Goal: Use online tool/utility: Utilize a website feature to perform a specific function

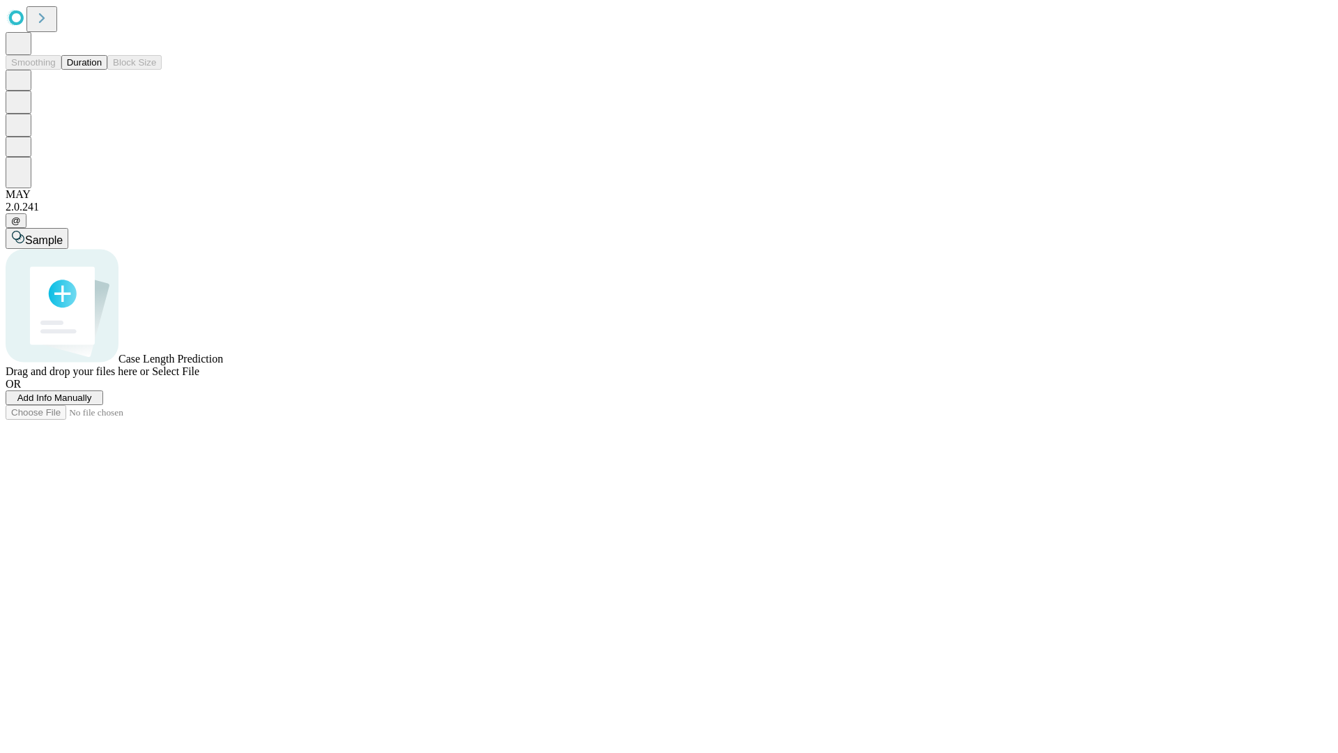
click at [102, 70] on button "Duration" at bounding box center [84, 62] width 46 height 15
click at [92, 403] on span "Add Info Manually" at bounding box center [54, 397] width 75 height 10
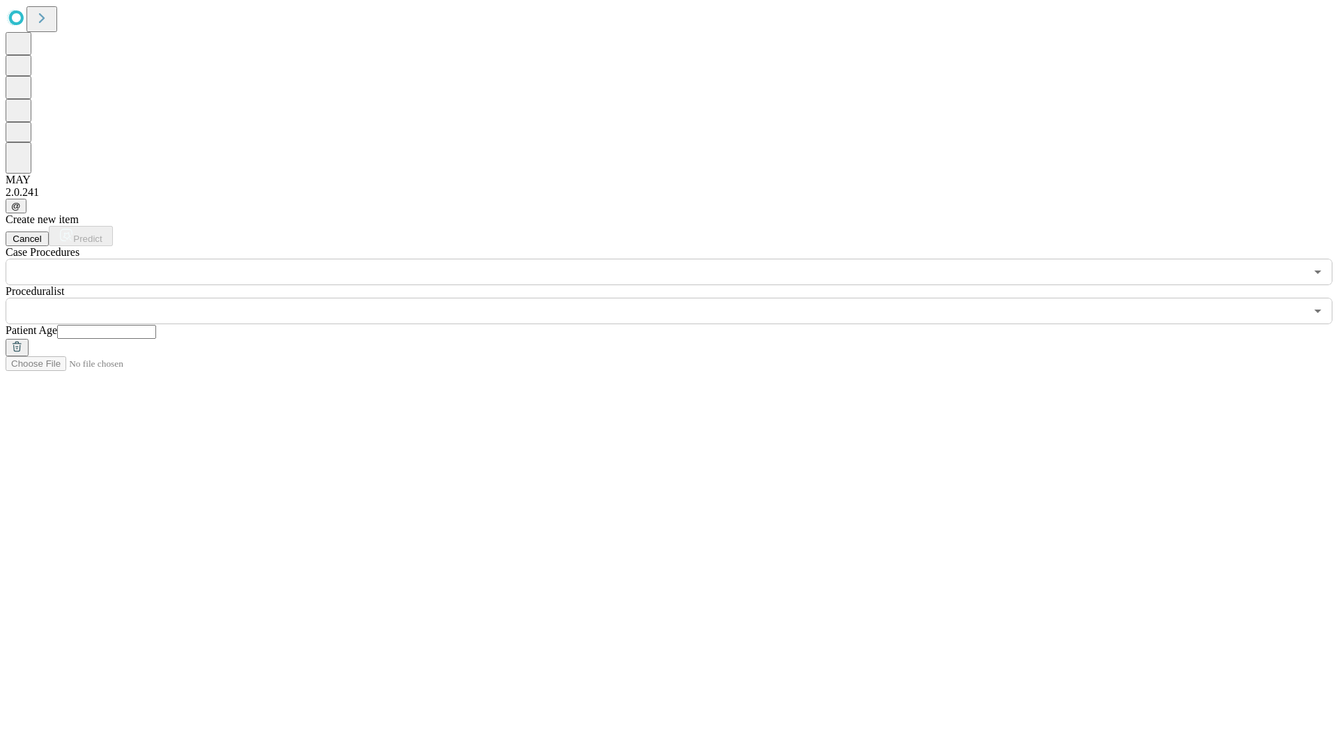
click at [156, 325] on input "text" at bounding box center [106, 332] width 99 height 14
type input "**"
click at [679, 298] on input "text" at bounding box center [656, 311] width 1300 height 26
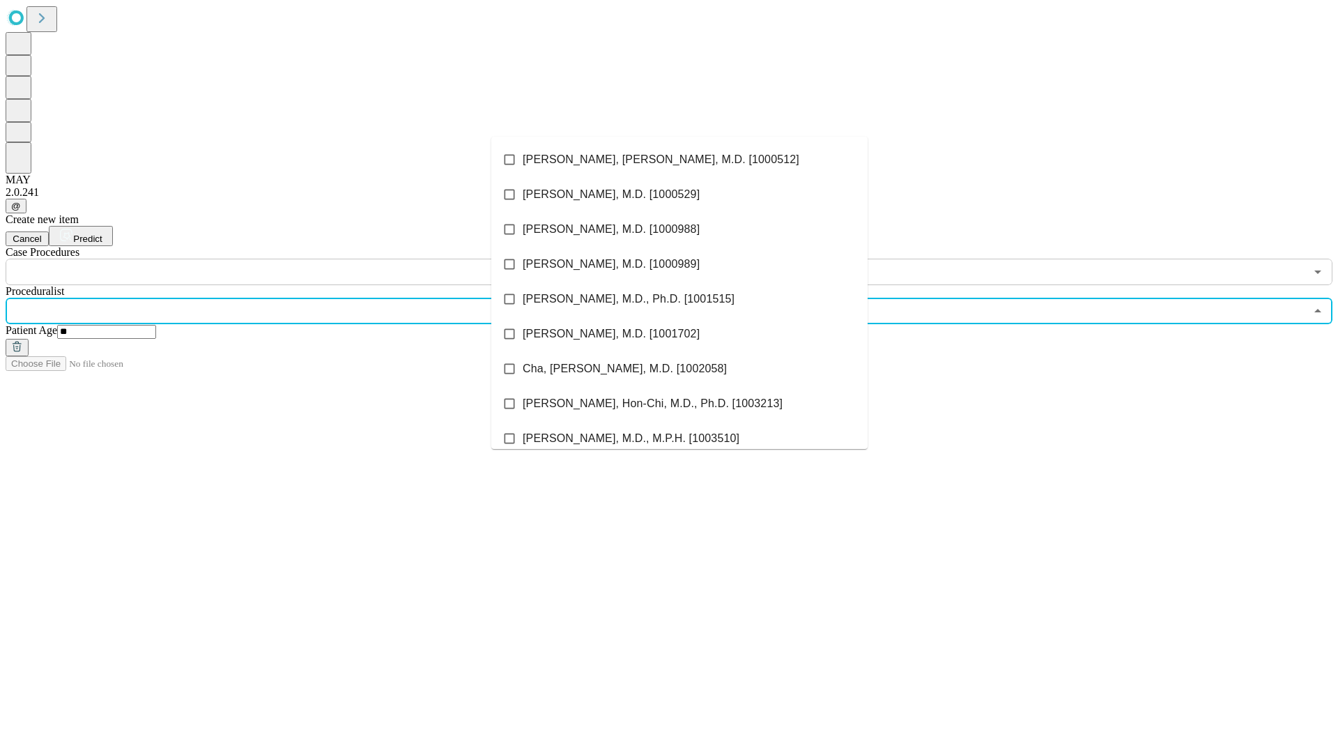
click at [679, 160] on li "[PERSON_NAME], [PERSON_NAME], M.D. [1000512]" at bounding box center [679, 159] width 376 height 35
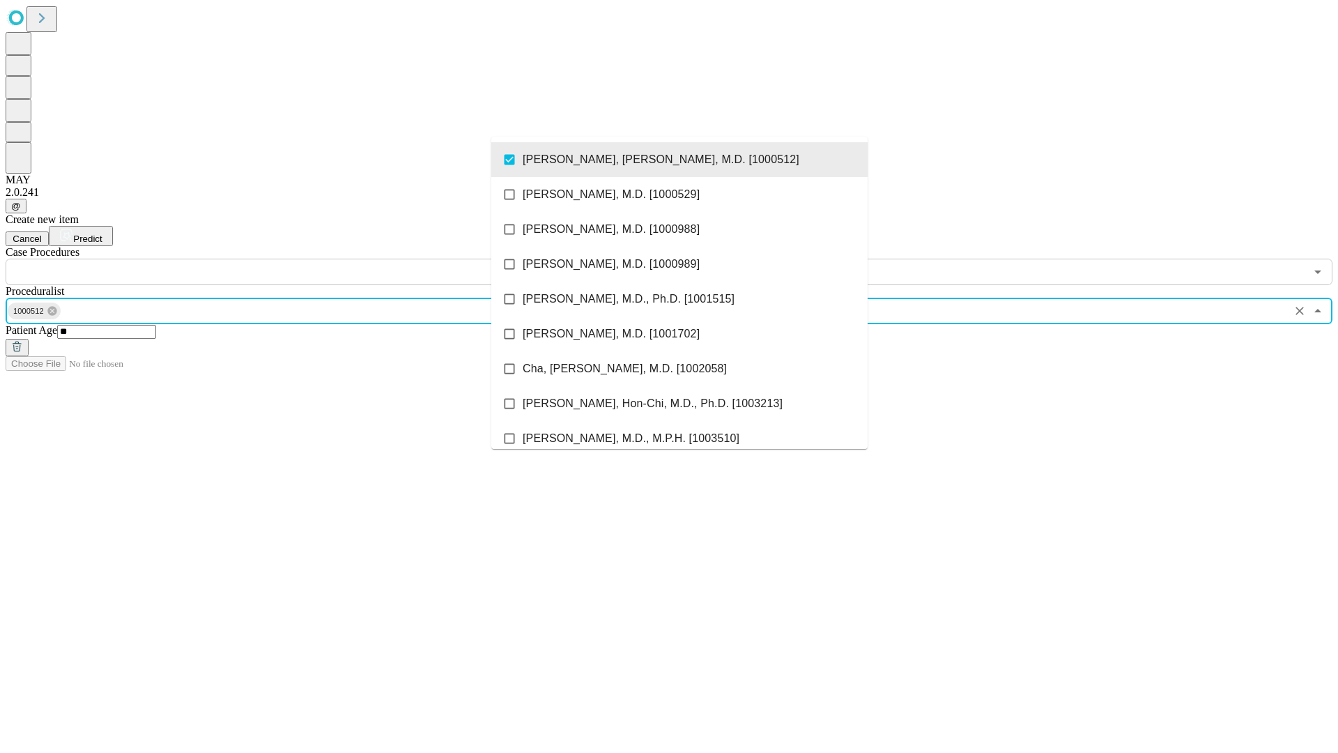
click at [293, 259] on input "text" at bounding box center [656, 272] width 1300 height 26
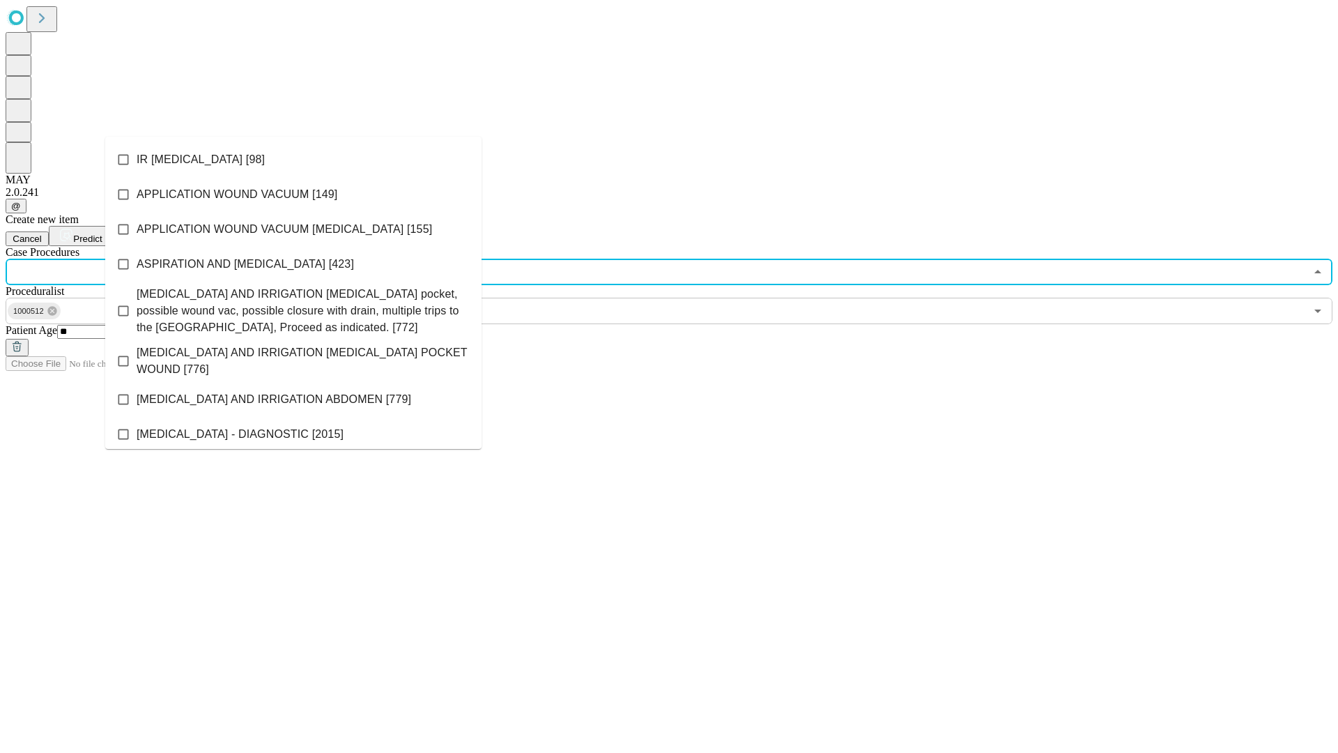
click at [293, 160] on li "IR [MEDICAL_DATA] [98]" at bounding box center [293, 159] width 376 height 35
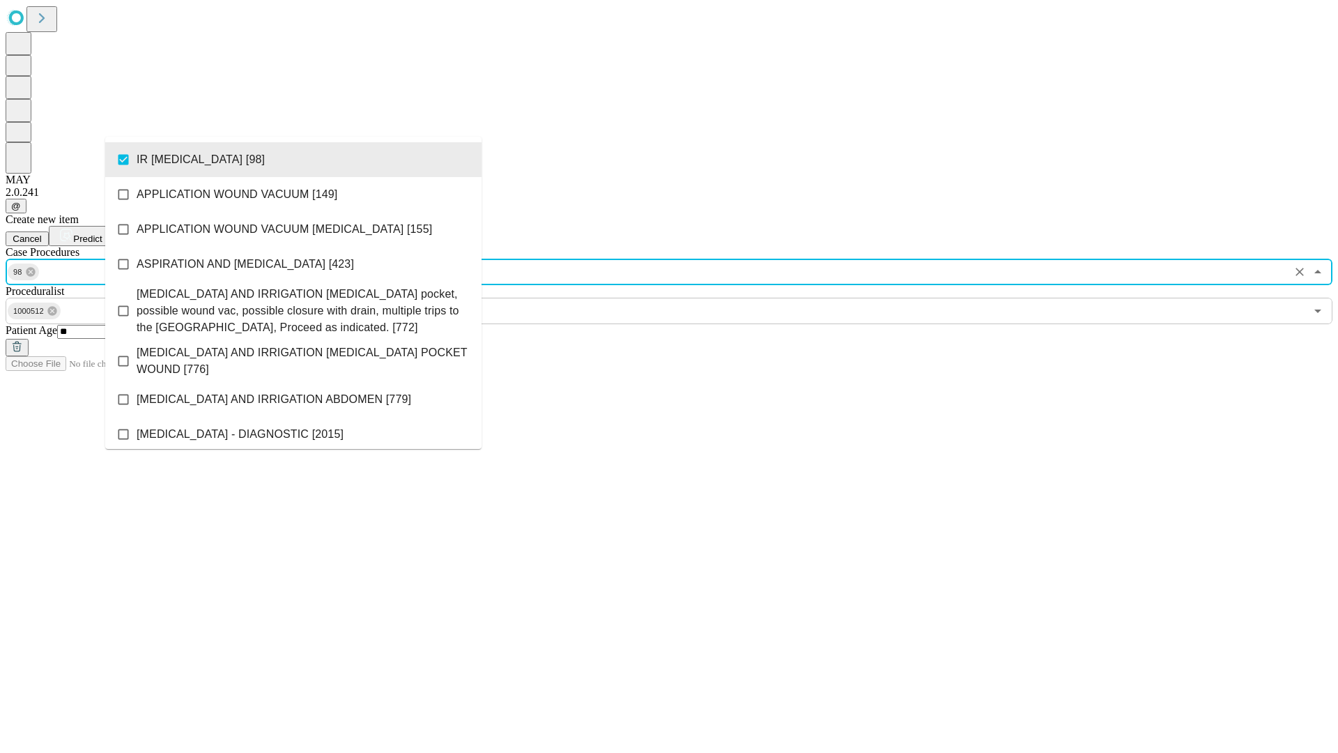
click at [102, 233] on span "Predict" at bounding box center [87, 238] width 29 height 10
